Goal: Go to known website

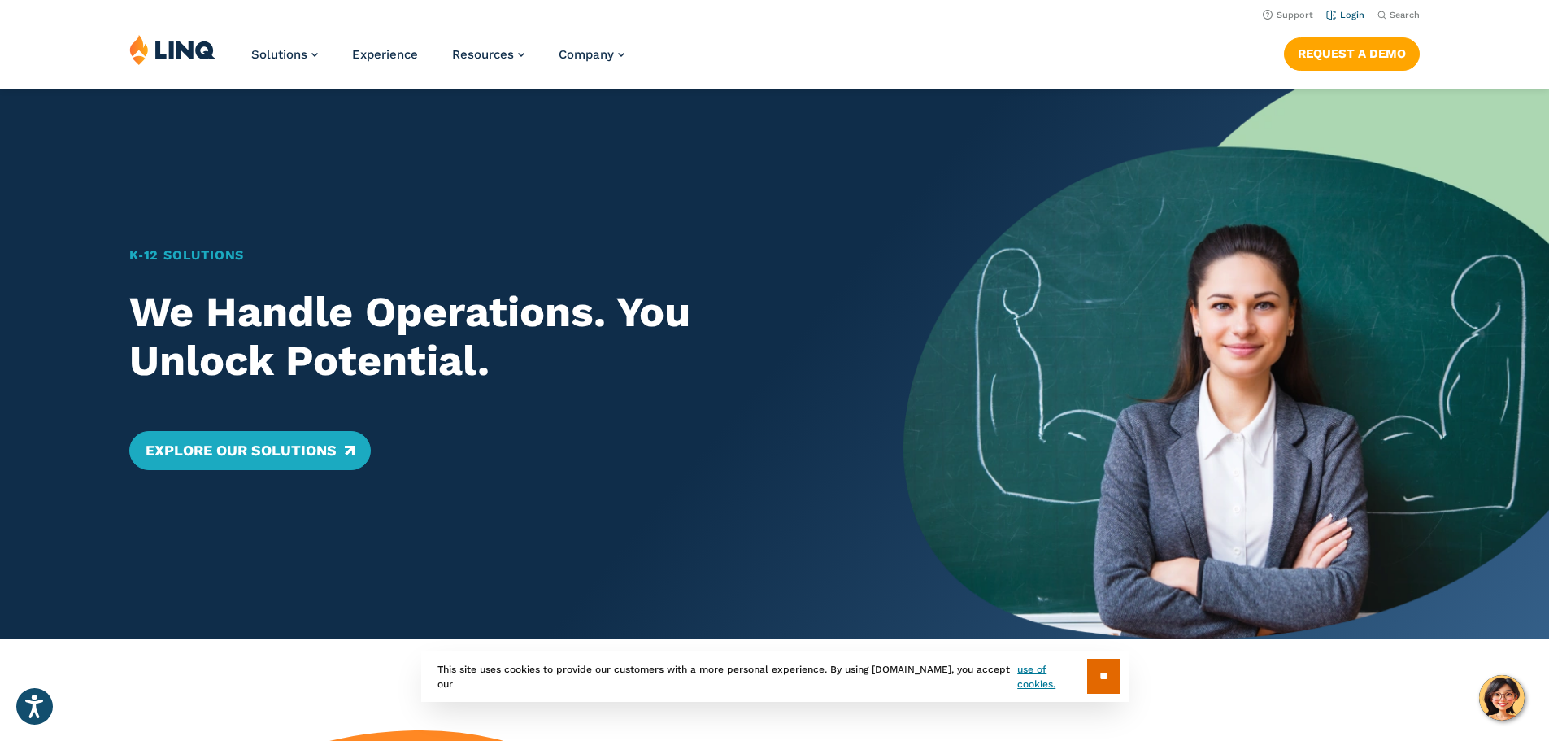
click at [1354, 15] on link "Login" at bounding box center [1345, 15] width 38 height 11
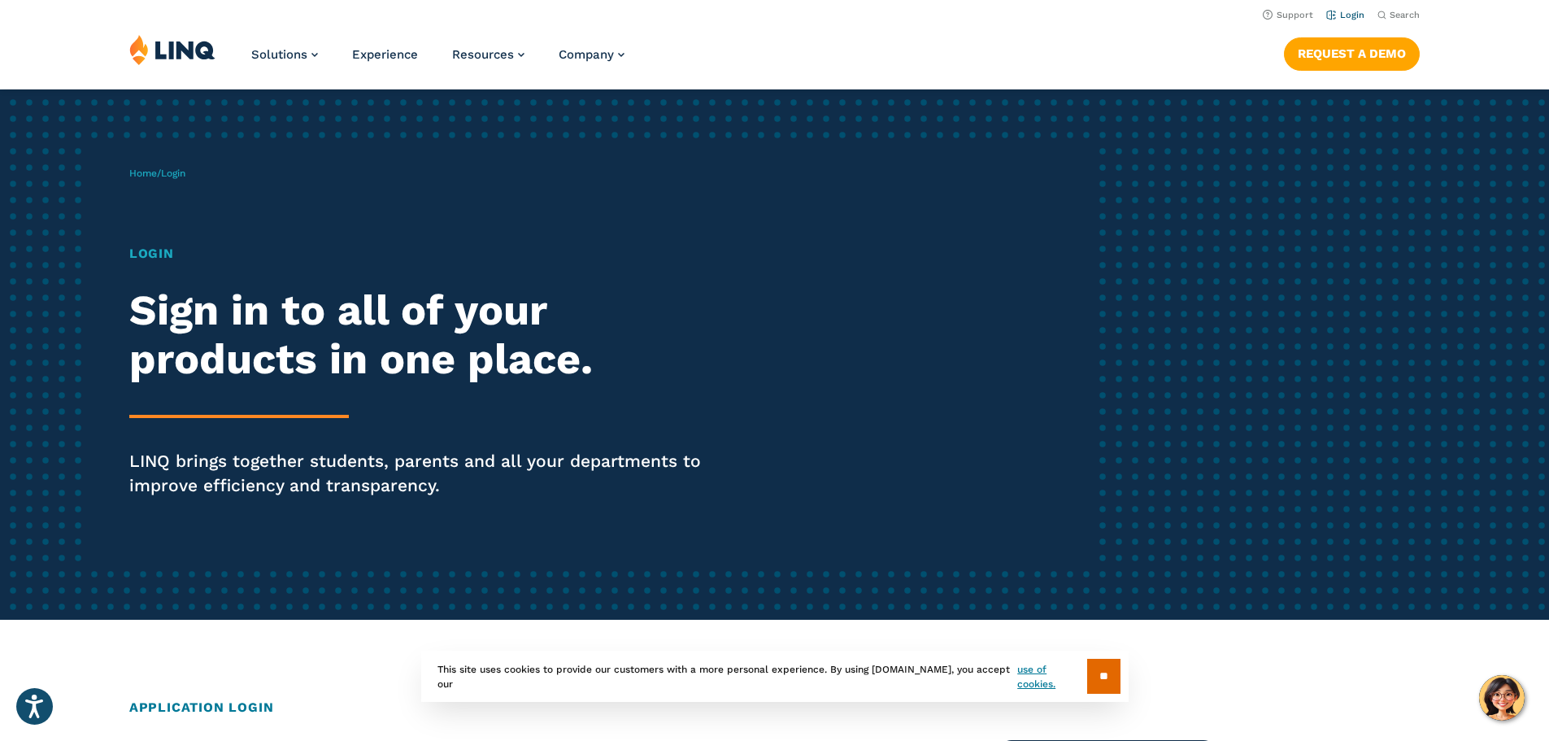
click at [1351, 9] on li "Login" at bounding box center [1345, 14] width 38 height 18
click at [1354, 18] on link "Login" at bounding box center [1345, 15] width 38 height 11
click at [1107, 670] on input "**" at bounding box center [1103, 675] width 33 height 35
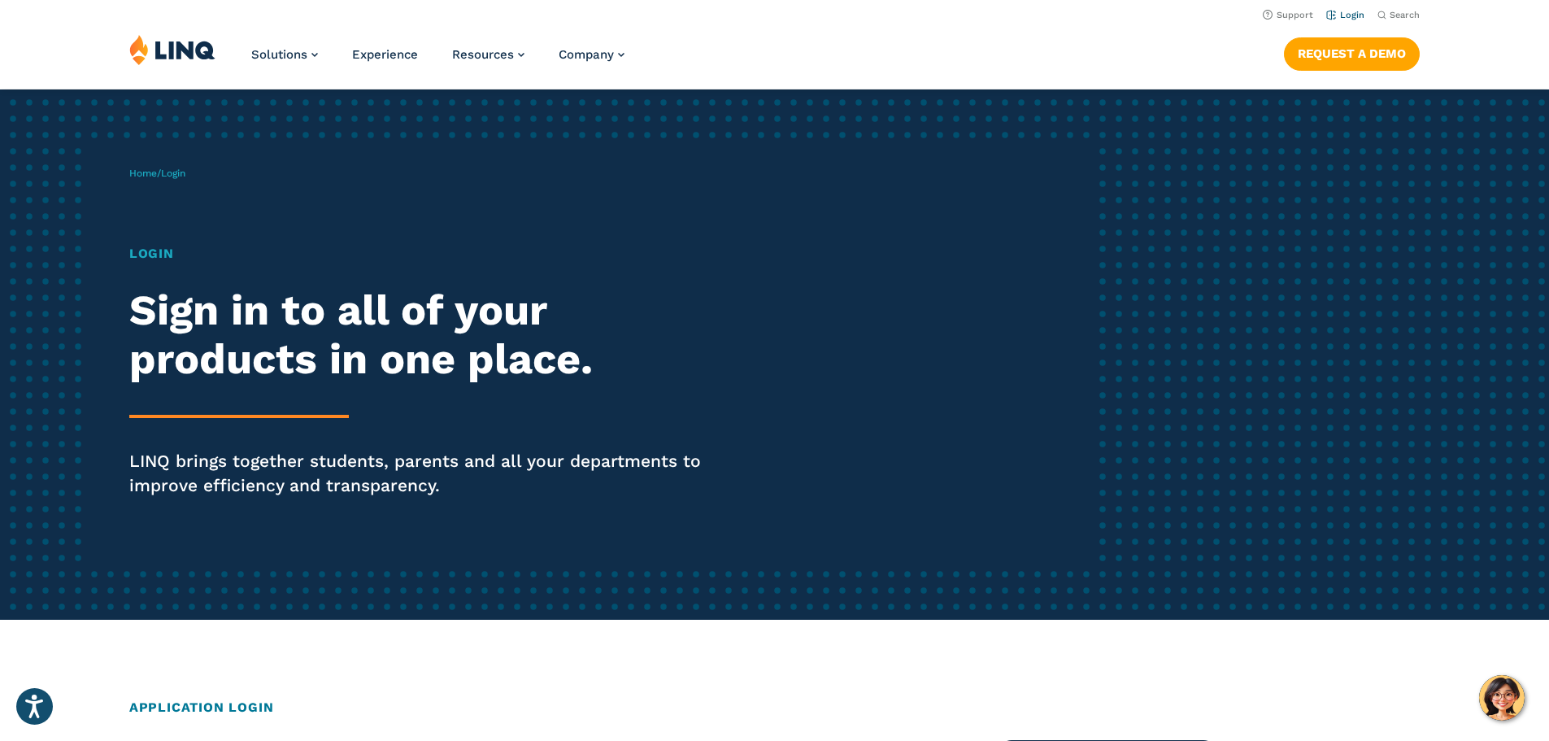
click at [1334, 15] on link "Login" at bounding box center [1345, 15] width 38 height 11
click at [150, 250] on h1 "Login" at bounding box center [427, 254] width 597 height 20
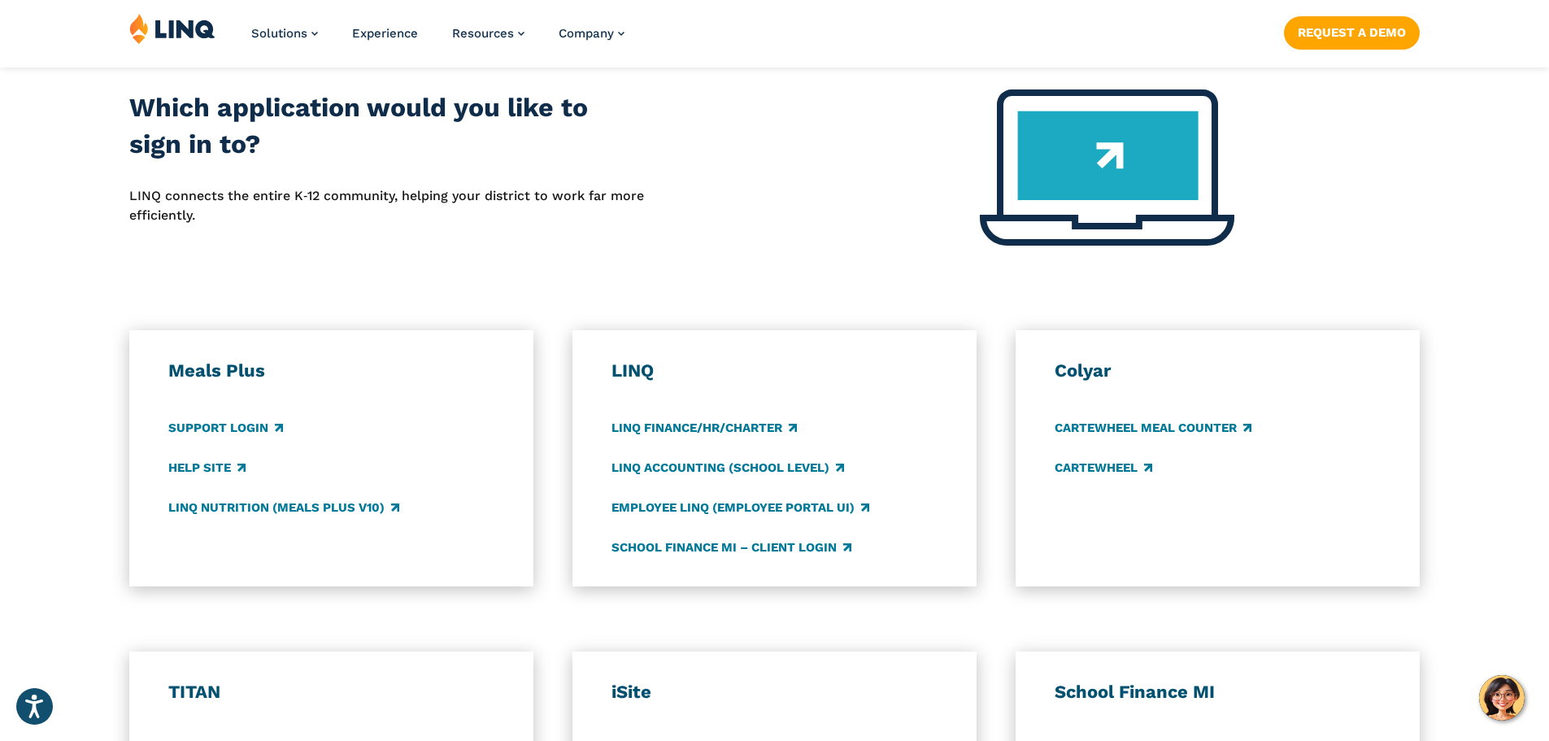
scroll to position [813, 0]
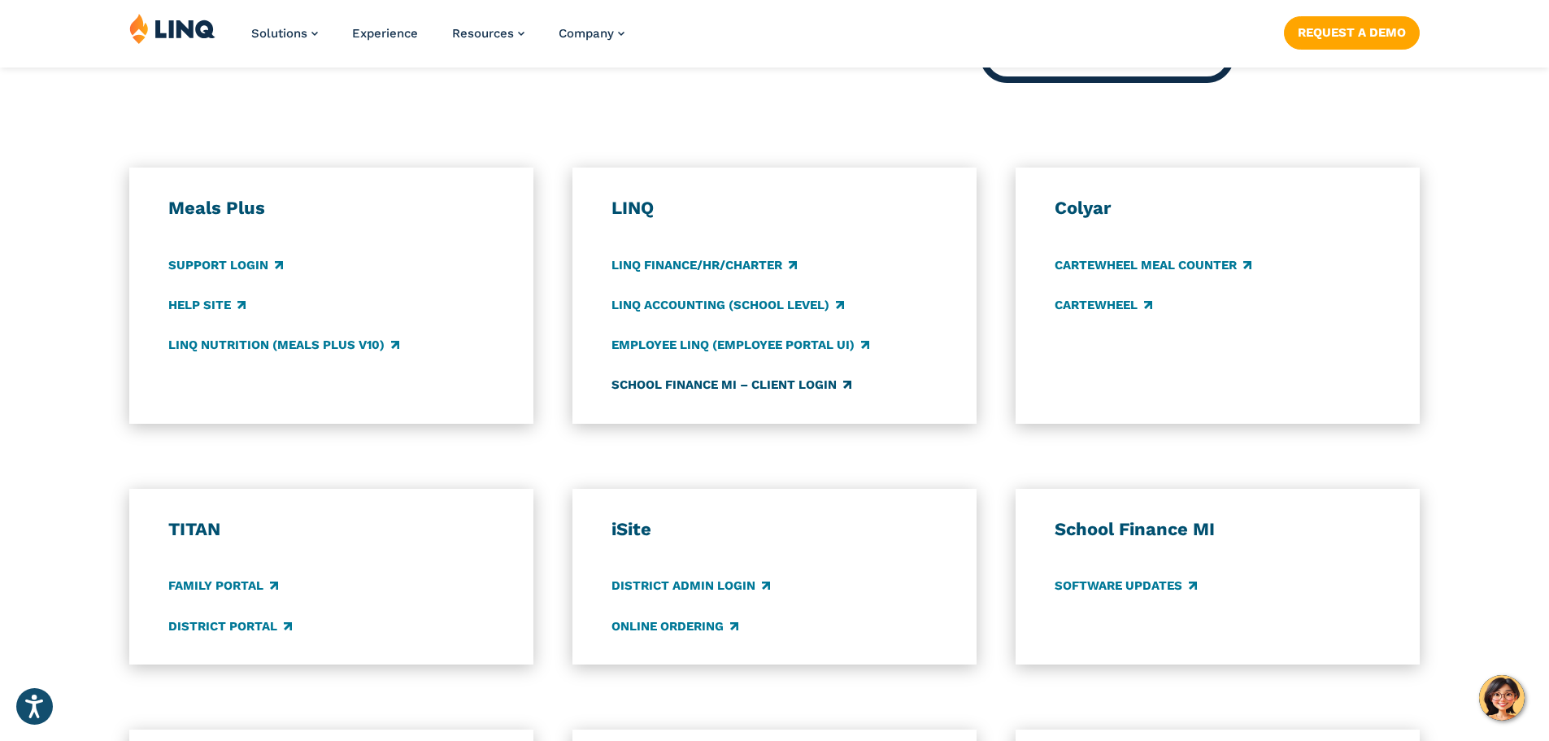
click at [667, 385] on link "School Finance MI – Client Login" at bounding box center [731, 385] width 240 height 18
